Goal: Task Accomplishment & Management: Complete application form

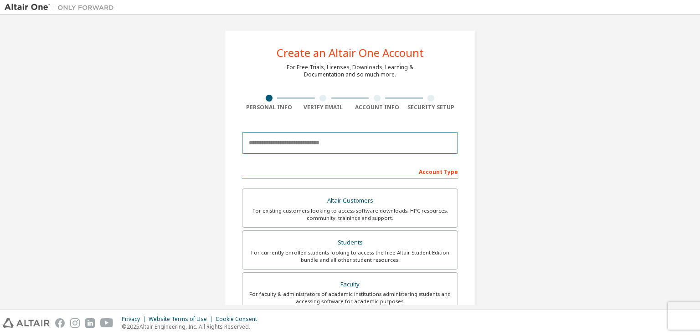
click at [366, 143] on input "email" at bounding box center [350, 143] width 216 height 22
type input "**********"
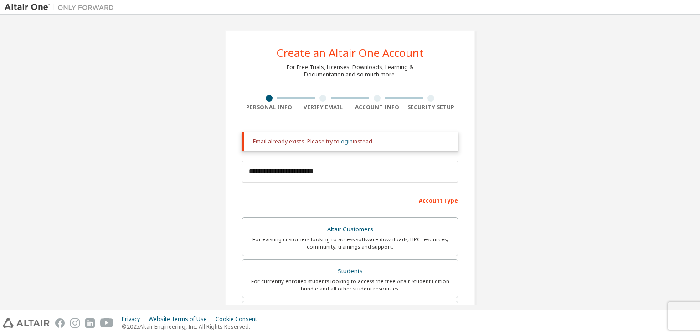
click at [343, 140] on link "login" at bounding box center [345, 142] width 13 height 8
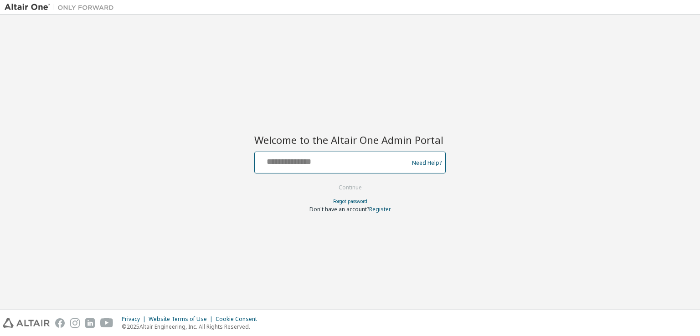
drag, startPoint x: 339, startPoint y: 165, endPoint x: 341, endPoint y: 147, distance: 17.8
click at [339, 165] on input "text" at bounding box center [332, 160] width 149 height 13
type input "**********"
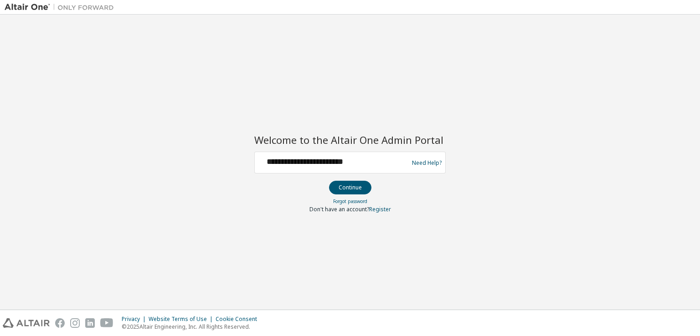
click at [348, 185] on button "Continue" at bounding box center [350, 188] width 42 height 14
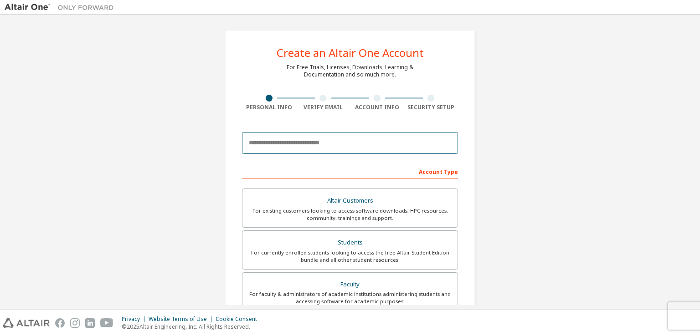
click at [332, 137] on input "email" at bounding box center [350, 143] width 216 height 22
paste input "**********"
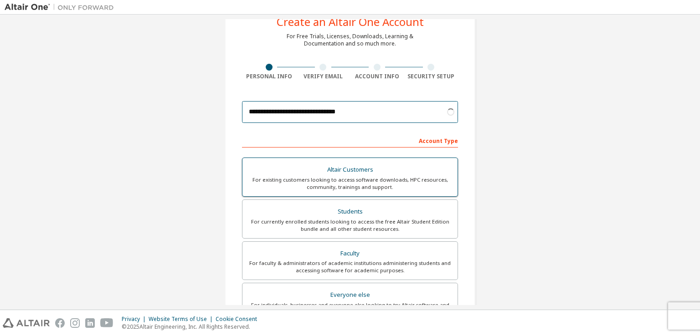
scroll to position [46, 0]
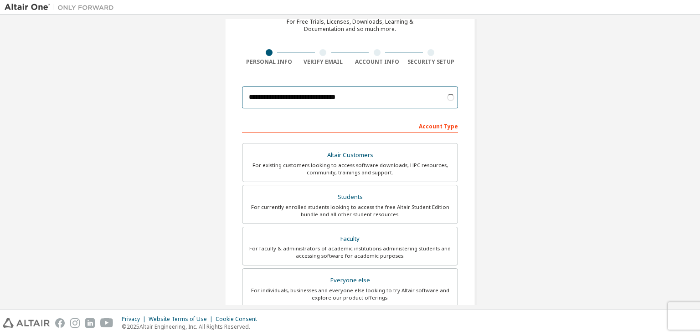
type input "**********"
click at [503, 205] on div "**********" at bounding box center [350, 215] width 691 height 482
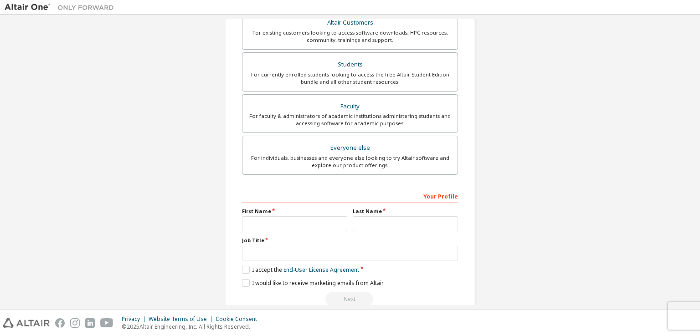
scroll to position [195, 0]
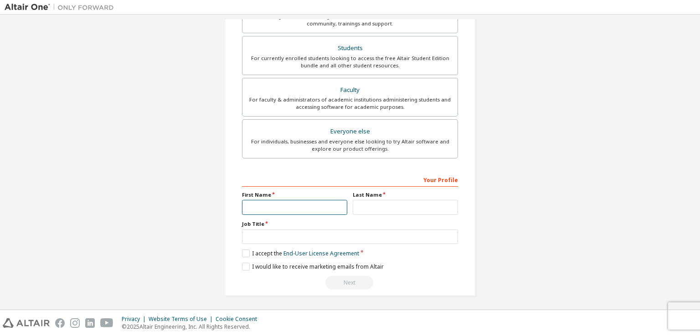
click at [332, 205] on input "text" at bounding box center [294, 207] width 105 height 15
type input "******"
type input "**********"
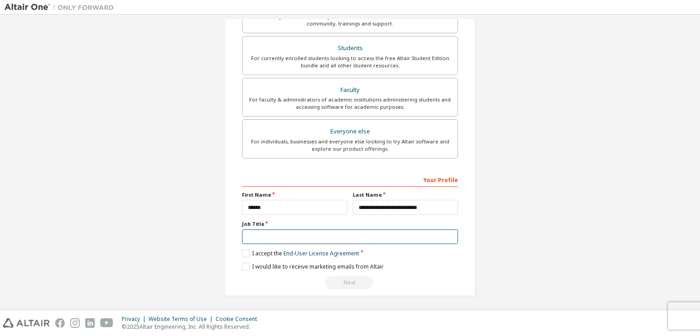
click at [323, 242] on input "text" at bounding box center [350, 237] width 216 height 15
type input "*******"
click at [243, 254] on label "I accept the End-User License Agreement" at bounding box center [300, 254] width 117 height 8
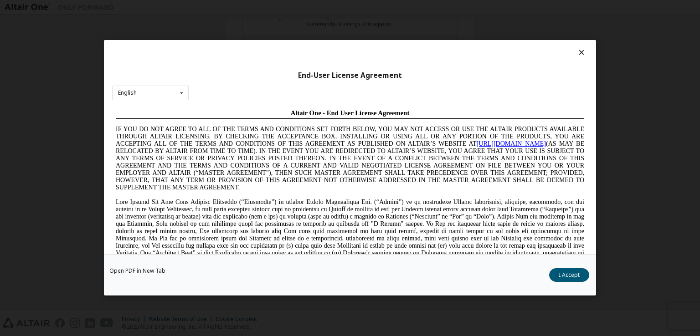
scroll to position [0, 0]
click at [563, 265] on div "Open PDF in New Tab I Accept" at bounding box center [350, 275] width 492 height 41
click at [567, 273] on button "I Accept" at bounding box center [569, 276] width 40 height 14
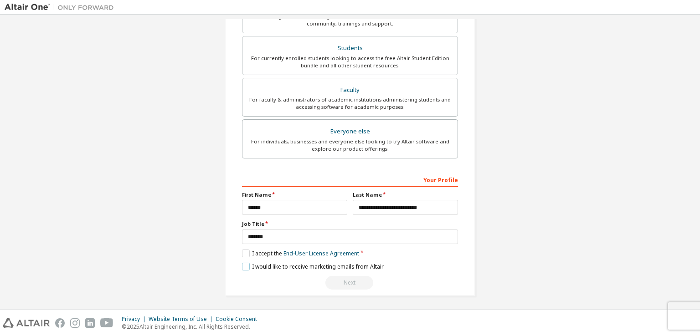
click at [323, 263] on label "I would like to receive marketing emails from Altair" at bounding box center [313, 267] width 142 height 8
click at [288, 266] on label "I would like to receive marketing emails from Altair" at bounding box center [313, 267] width 142 height 8
click at [303, 279] on div "Next" at bounding box center [350, 283] width 216 height 14
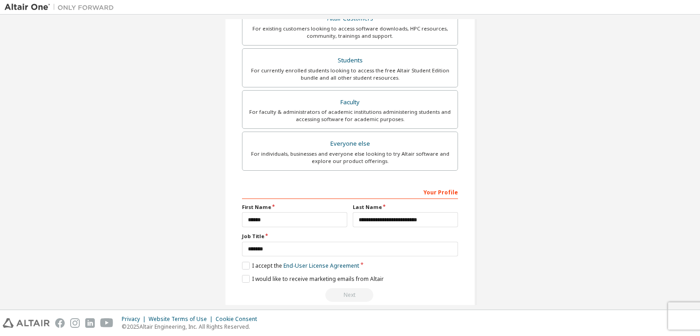
scroll to position [137, 0]
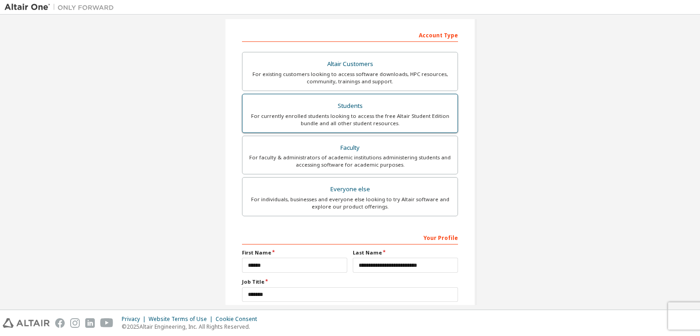
click at [403, 115] on div "For currently enrolled students looking to access the free Altair Student Editi…" at bounding box center [350, 120] width 204 height 15
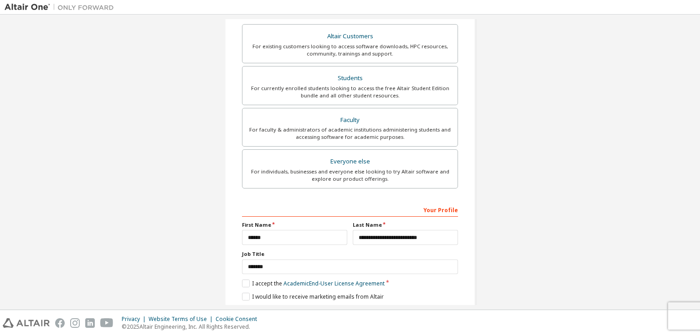
scroll to position [195, 0]
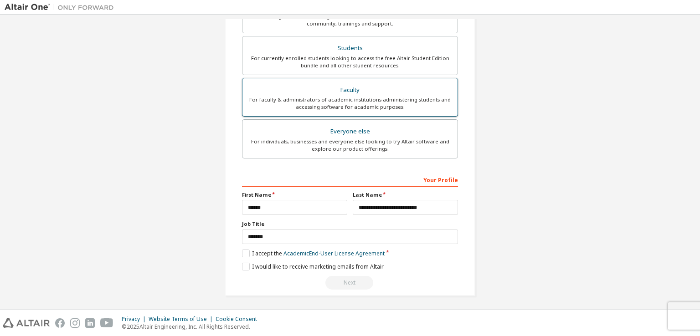
click at [377, 108] on div "For faculty & administrators of academic institutions administering students an…" at bounding box center [350, 103] width 204 height 15
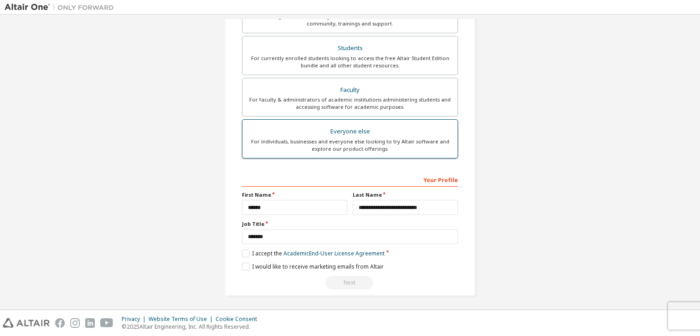
click at [380, 132] on div "Everyone else" at bounding box center [350, 131] width 204 height 13
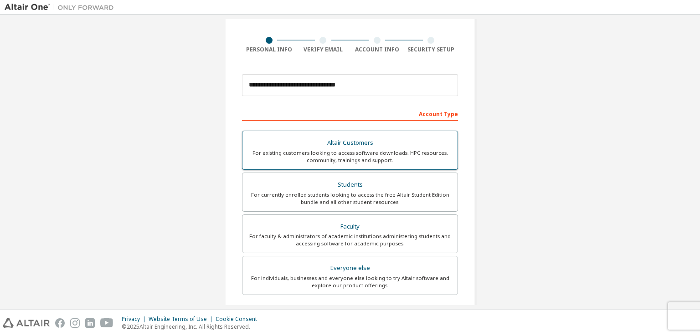
click at [345, 154] on div "For existing customers looking to access software downloads, HPC resources, com…" at bounding box center [350, 156] width 204 height 15
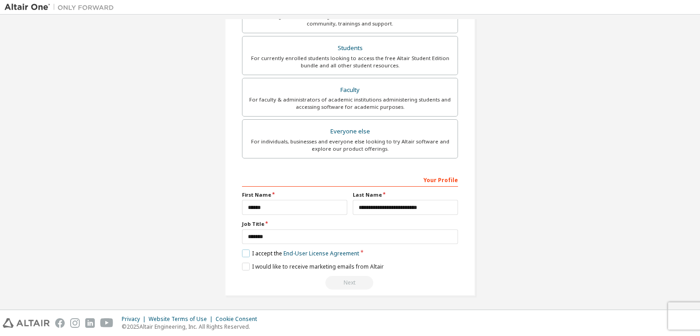
click at [244, 250] on label "I accept the End-User License Agreement" at bounding box center [300, 254] width 117 height 8
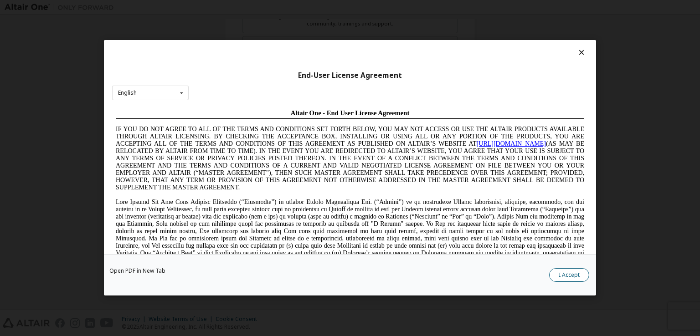
scroll to position [0, 0]
click at [584, 278] on button "I Accept" at bounding box center [569, 276] width 40 height 14
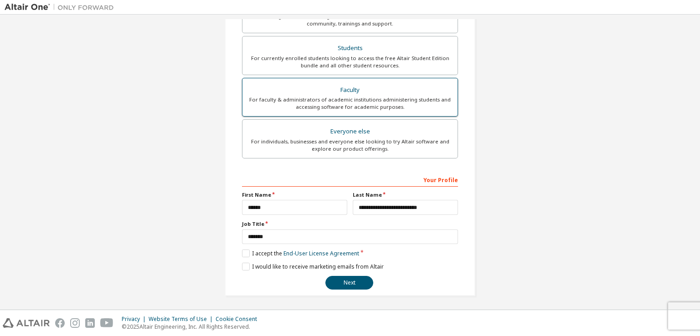
click at [388, 89] on div "Faculty" at bounding box center [350, 90] width 204 height 13
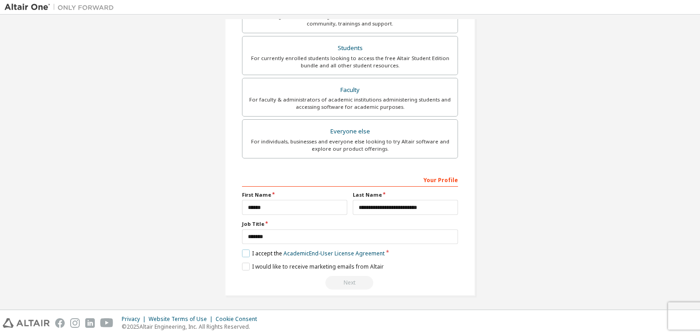
click at [246, 252] on label "I accept the Academic End-User License Agreement" at bounding box center [313, 254] width 143 height 8
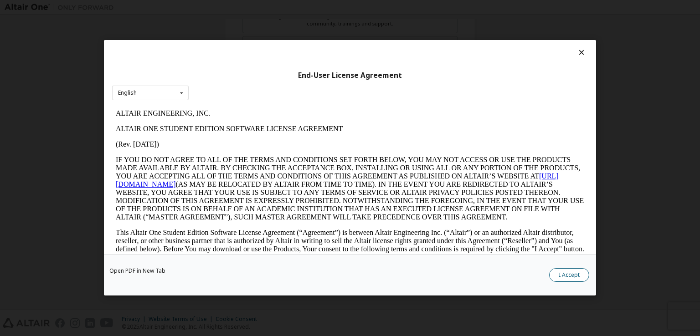
click at [559, 277] on button "I Accept" at bounding box center [569, 276] width 40 height 14
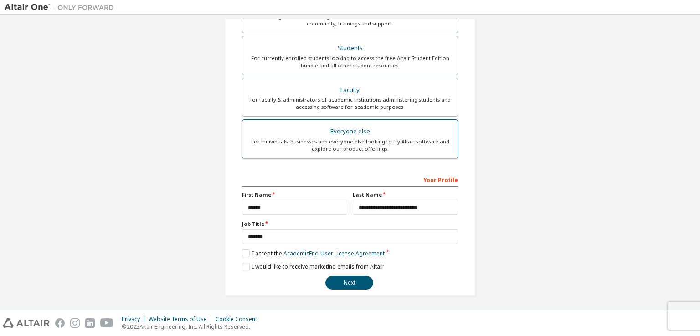
click at [396, 138] on div "For individuals, businesses and everyone else looking to try Altair software an…" at bounding box center [350, 145] width 204 height 15
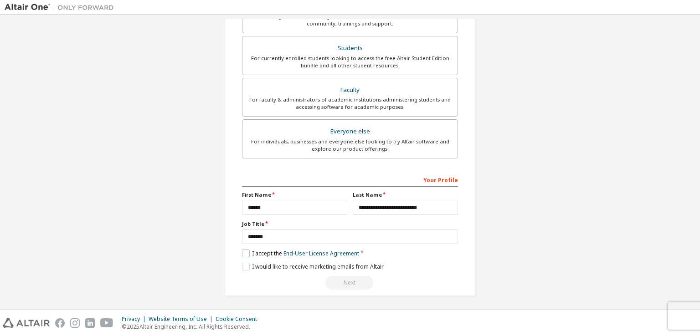
click at [248, 252] on label "I accept the End-User License Agreement" at bounding box center [300, 254] width 117 height 8
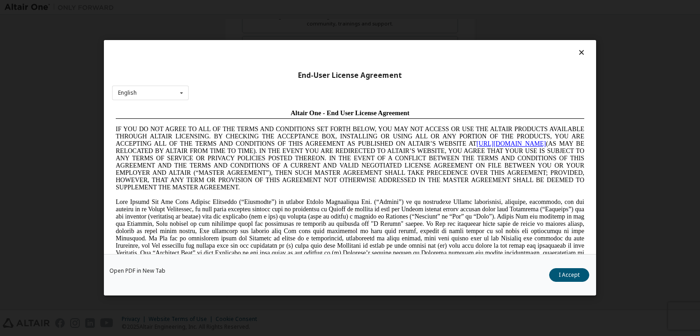
click at [581, 284] on div "Open PDF in New Tab I Accept" at bounding box center [350, 275] width 492 height 41
click at [576, 279] on button "I Accept" at bounding box center [569, 276] width 40 height 14
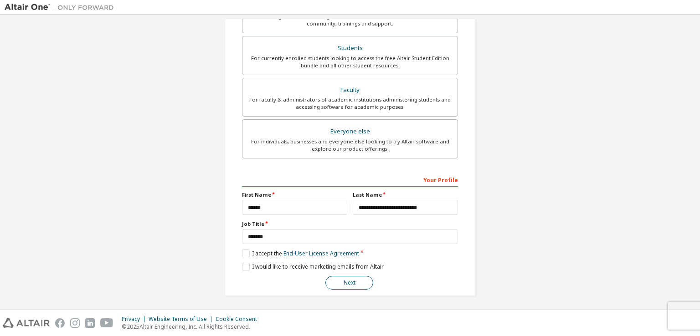
click at [362, 286] on button "Next" at bounding box center [349, 283] width 48 height 14
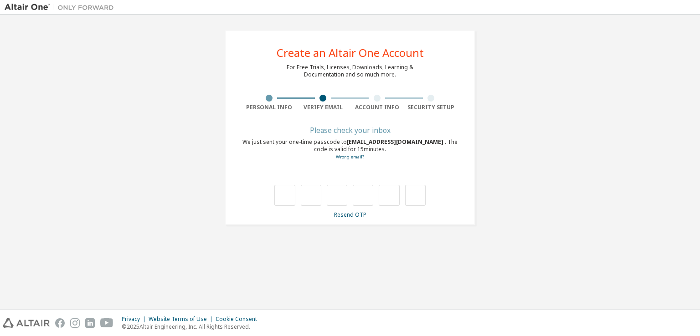
type input "*"
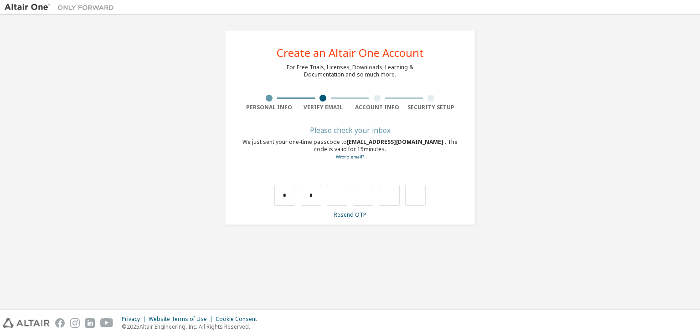
type input "*"
click at [330, 182] on input "text" at bounding box center [350, 178] width 215 height 14
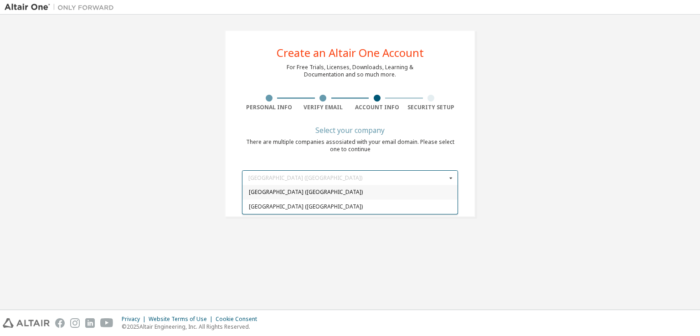
click at [364, 198] on div "Santa Catarina State University (Brazil)" at bounding box center [349, 192] width 215 height 15
type input "*****"
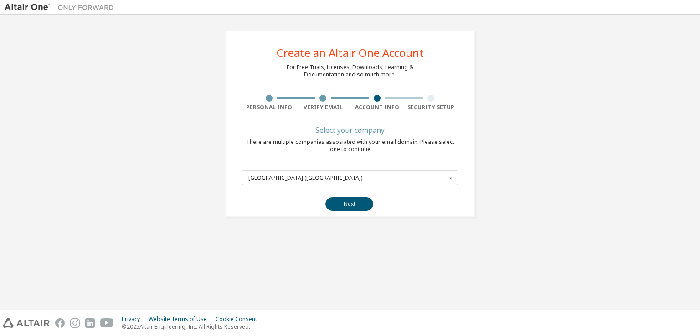
click at [362, 201] on button "Next" at bounding box center [349, 204] width 48 height 14
